Goal: Transaction & Acquisition: Purchase product/service

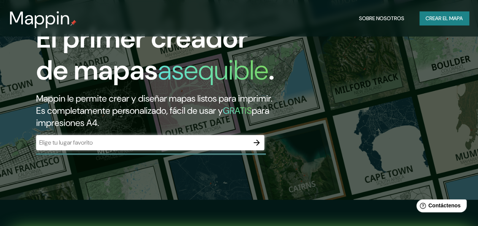
scroll to position [38, 0]
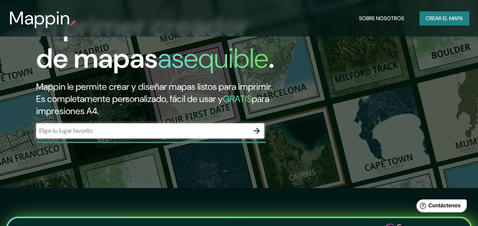
click at [255, 136] on icon "button" at bounding box center [256, 130] width 9 height 9
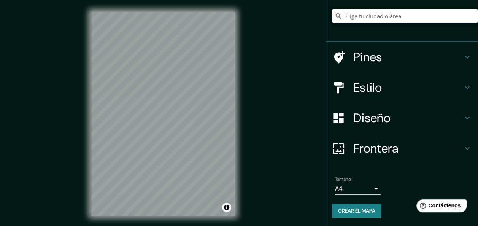
scroll to position [65, 0]
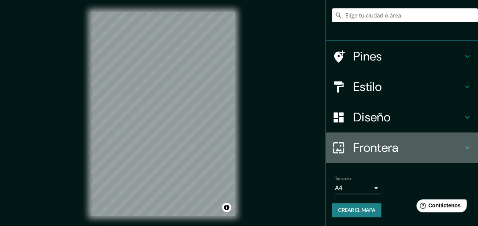
click at [464, 147] on icon at bounding box center [467, 147] width 9 height 9
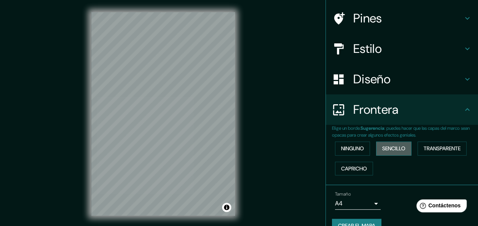
click at [395, 148] on font "Sencillo" at bounding box center [394, 149] width 23 height 10
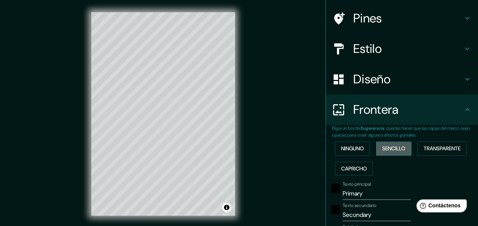
click at [396, 148] on font "Sencillo" at bounding box center [394, 149] width 23 height 10
type input "151"
type input "30"
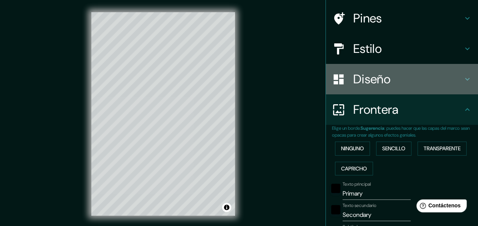
click at [373, 80] on h4 "Diseño" at bounding box center [409, 79] width 110 height 15
type input "151"
type input "30"
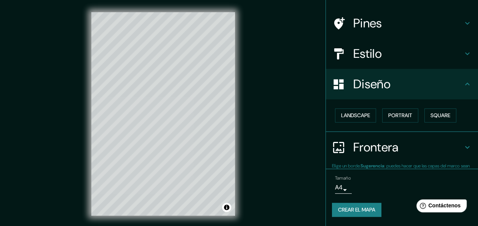
scroll to position [47, 0]
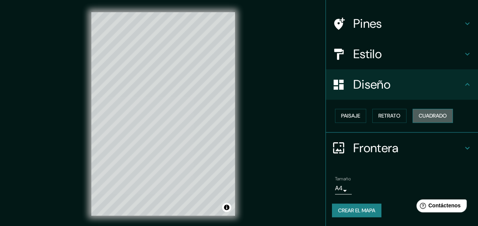
click at [422, 115] on font "Cuadrado" at bounding box center [433, 116] width 28 height 10
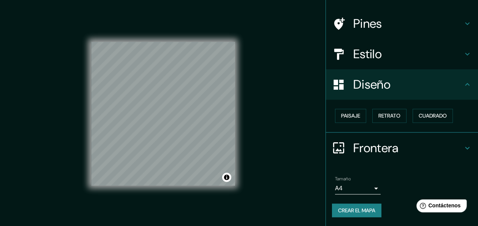
click at [371, 56] on h4 "Estilo" at bounding box center [409, 53] width 110 height 15
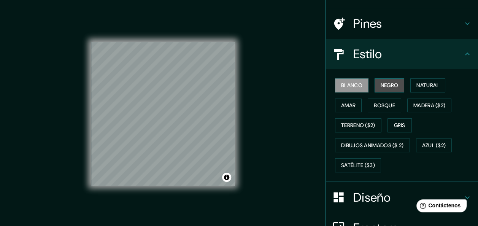
click at [382, 82] on font "Negro" at bounding box center [390, 86] width 18 height 10
click at [350, 82] on font "Blanco" at bounding box center [351, 86] width 21 height 10
click at [380, 102] on font "Bosque" at bounding box center [384, 106] width 21 height 10
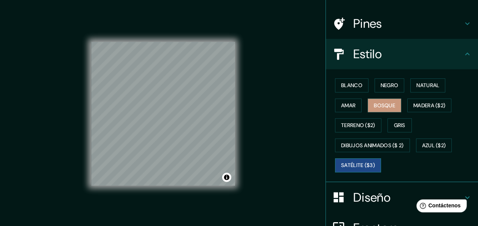
click at [350, 162] on font "Satélite ($3)" at bounding box center [358, 166] width 34 height 10
click at [418, 82] on font "Natural" at bounding box center [428, 86] width 23 height 10
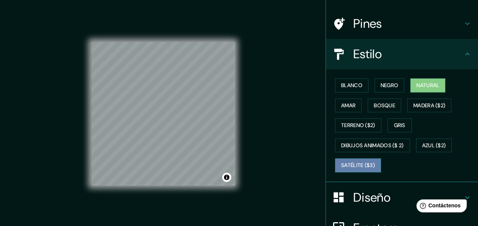
click at [357, 161] on font "Satélite ($3)" at bounding box center [358, 166] width 34 height 10
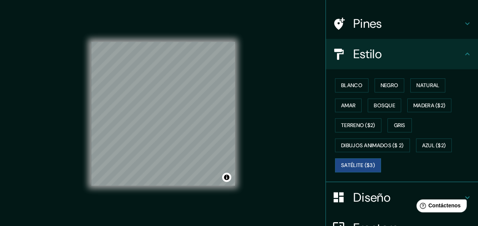
click at [164, 187] on div "© Mapbox © OpenStreetMap Improve this map © Maxar" at bounding box center [163, 114] width 144 height 204
click at [203, 13] on div "© Mapbox © OpenStreetMap Improve this map © Maxar" at bounding box center [163, 114] width 144 height 204
click at [168, 24] on div "© Mapbox © OpenStreetMap Improve this map © Maxar" at bounding box center [163, 114] width 144 height 204
click at [186, 40] on div "© Mapbox © OpenStreetMap Improve this map © Maxar" at bounding box center [163, 114] width 144 height 204
click at [242, 173] on div "© Mapbox © OpenStreetMap Improve this map © Maxar" at bounding box center [163, 114] width 168 height 228
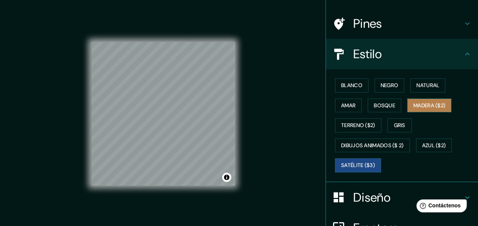
click at [414, 104] on font "Madera ($2)" at bounding box center [430, 106] width 32 height 10
click at [351, 163] on font "Satélite ($3)" at bounding box center [358, 166] width 34 height 10
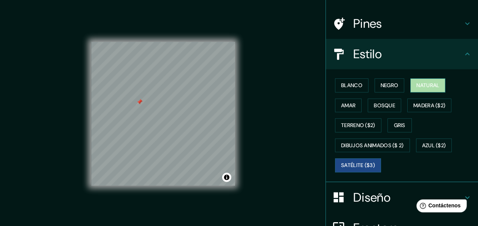
click at [423, 84] on font "Natural" at bounding box center [428, 86] width 23 height 10
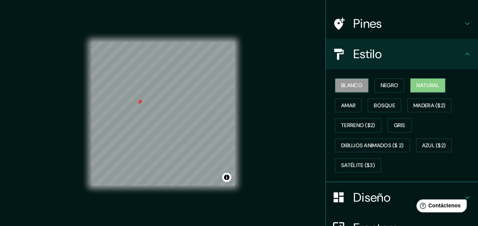
click at [352, 87] on font "Blanco" at bounding box center [351, 86] width 21 height 10
click at [384, 89] on font "Negro" at bounding box center [390, 86] width 18 height 10
click at [353, 87] on font "Blanco" at bounding box center [351, 86] width 21 height 10
click at [375, 24] on h4 "Pines" at bounding box center [409, 23] width 110 height 15
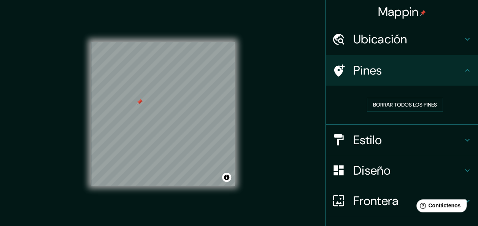
scroll to position [0, 0]
click at [392, 41] on h4 "Ubicación" at bounding box center [409, 39] width 110 height 15
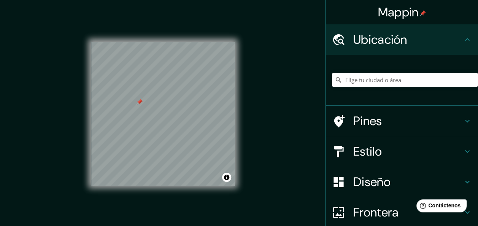
click at [390, 78] on input "Elige tu ciudad o área" at bounding box center [405, 80] width 146 height 14
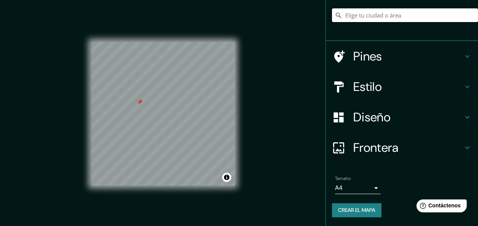
scroll to position [14, 0]
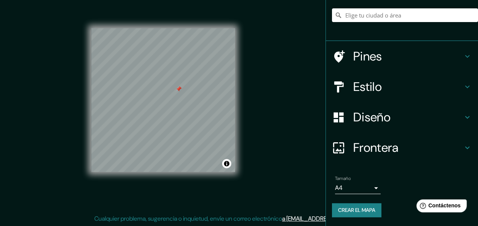
click at [357, 119] on h4 "Diseño" at bounding box center [409, 117] width 110 height 15
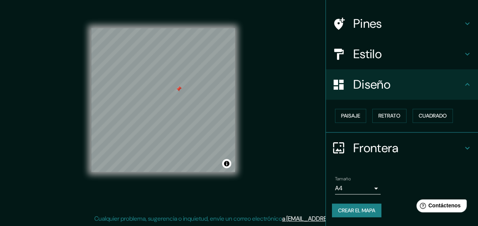
scroll to position [47, 0]
click at [346, 113] on font "Paisaje" at bounding box center [350, 116] width 19 height 10
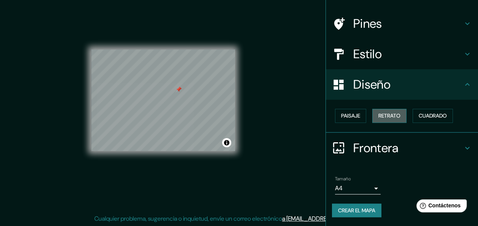
click at [382, 116] on font "Retrato" at bounding box center [390, 116] width 22 height 10
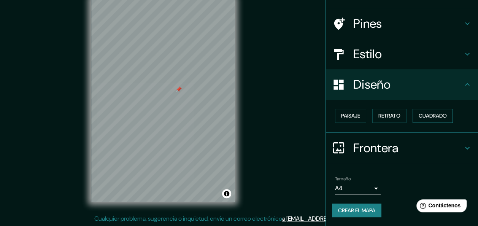
click at [419, 118] on font "Cuadrado" at bounding box center [433, 116] width 28 height 10
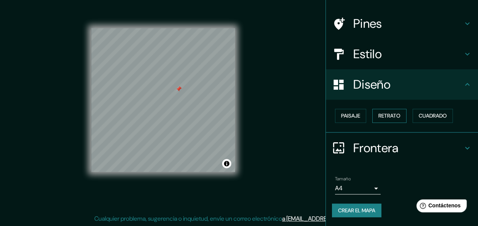
click at [386, 118] on font "Retrato" at bounding box center [390, 116] width 22 height 10
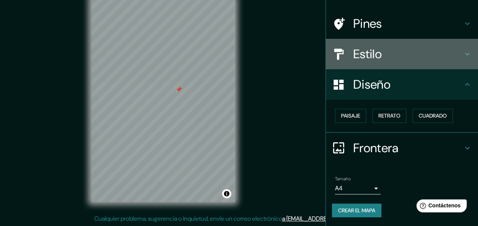
click at [372, 57] on h4 "Estilo" at bounding box center [409, 53] width 110 height 15
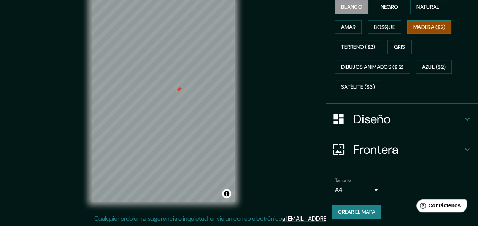
scroll to position [126, 0]
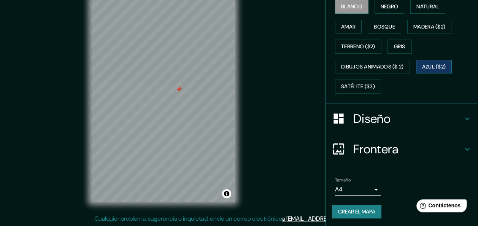
click at [429, 64] on font "Azul ($2)" at bounding box center [435, 67] width 24 height 10
click at [400, 47] on font "Gris" at bounding box center [399, 47] width 11 height 10
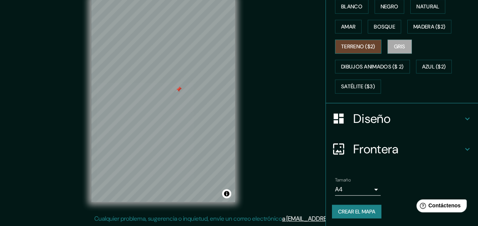
click at [373, 46] on button "Terreno ($2)" at bounding box center [358, 47] width 46 height 14
click at [375, 26] on font "Bosque" at bounding box center [384, 27] width 21 height 10
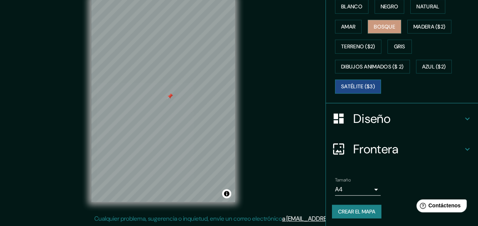
click at [355, 86] on font "Satélite ($3)" at bounding box center [358, 87] width 34 height 10
